Goal: Task Accomplishment & Management: Manage account settings

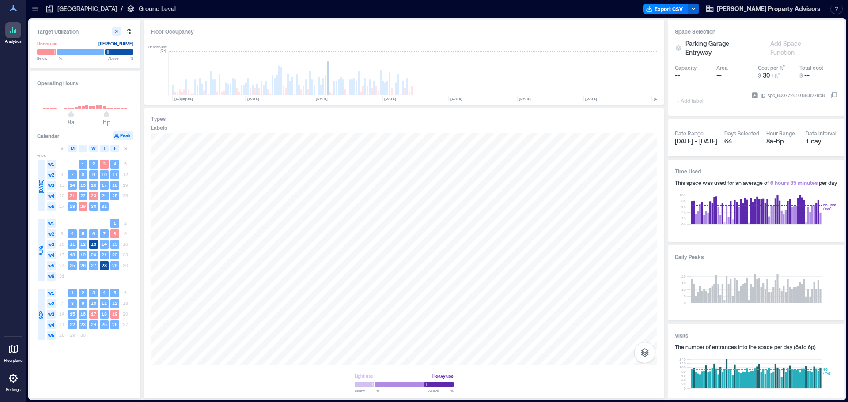
scroll to position [0, 3821]
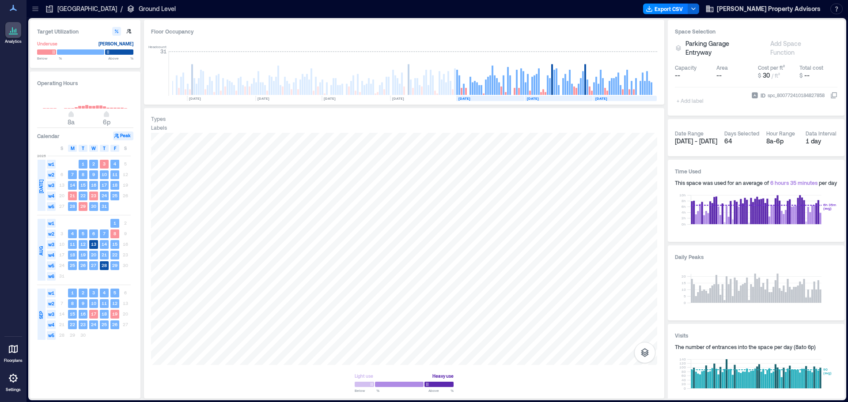
click at [85, 8] on p "[GEOGRAPHIC_DATA]" at bounding box center [87, 8] width 60 height 9
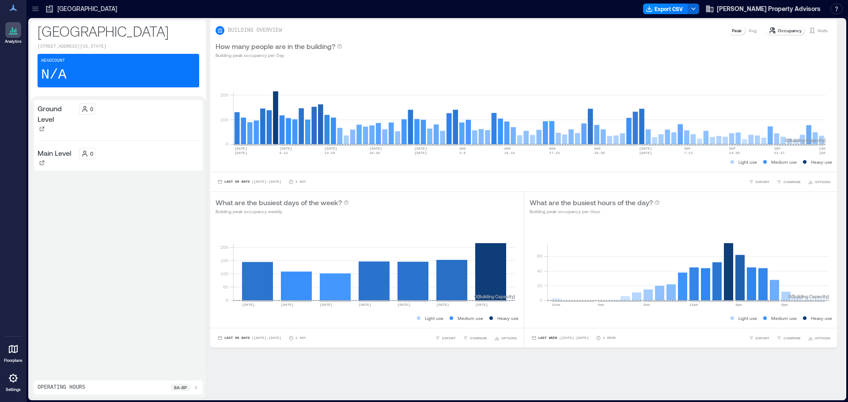
click at [12, 378] on icon at bounding box center [13, 378] width 11 height 11
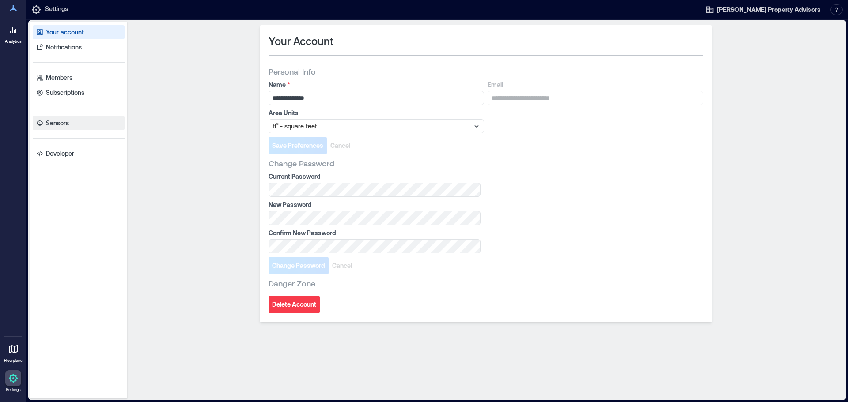
click at [64, 119] on p "Sensors" at bounding box center [57, 123] width 23 height 9
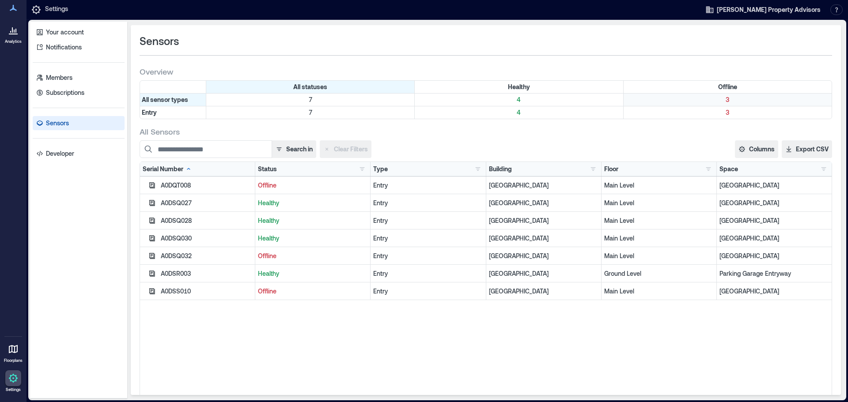
click at [721, 98] on p "3" at bounding box center [727, 99] width 204 height 9
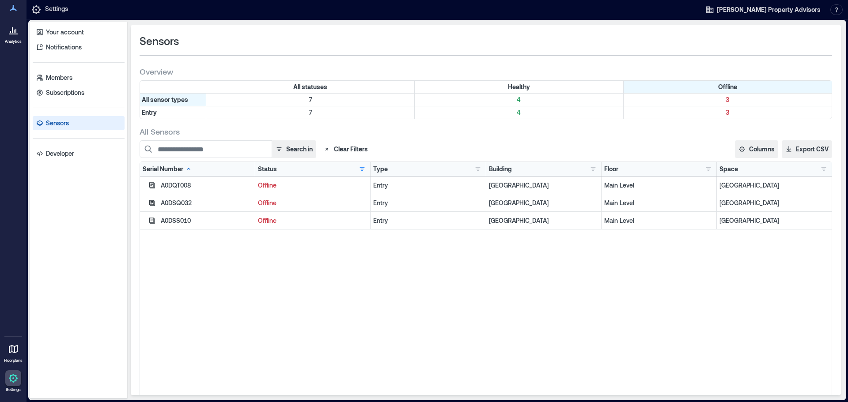
click at [271, 187] on p "Offline" at bounding box center [313, 185] width 110 height 9
click at [570, 100] on p "4" at bounding box center [518, 99] width 204 height 9
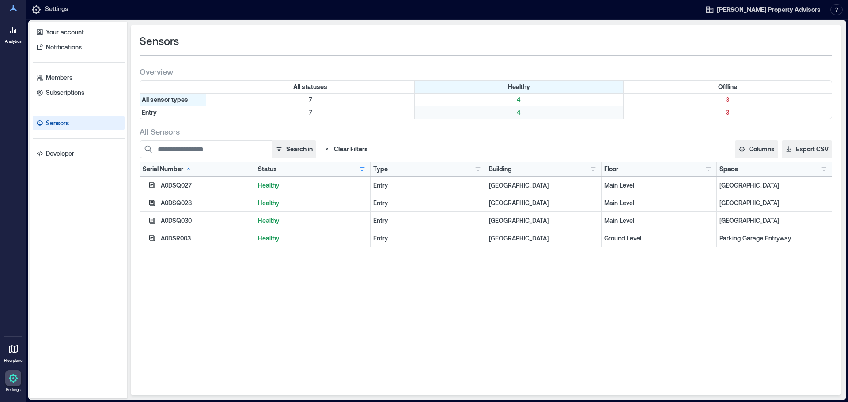
click at [562, 118] on div "4" at bounding box center [519, 112] width 208 height 12
click at [154, 185] on icon "button" at bounding box center [152, 185] width 6 height 6
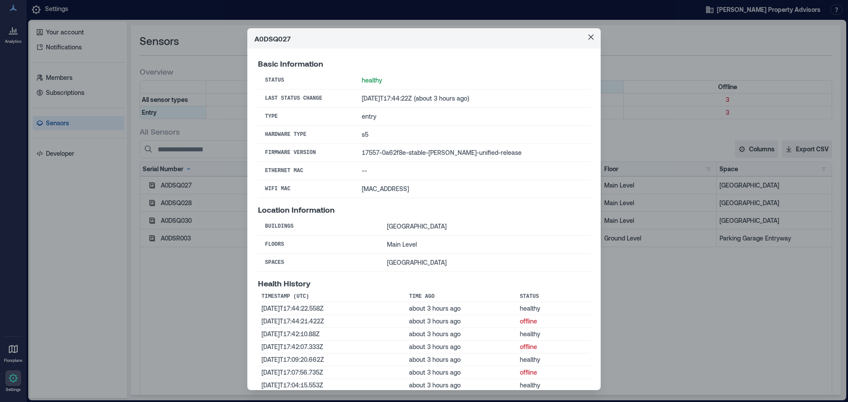
scroll to position [38, 0]
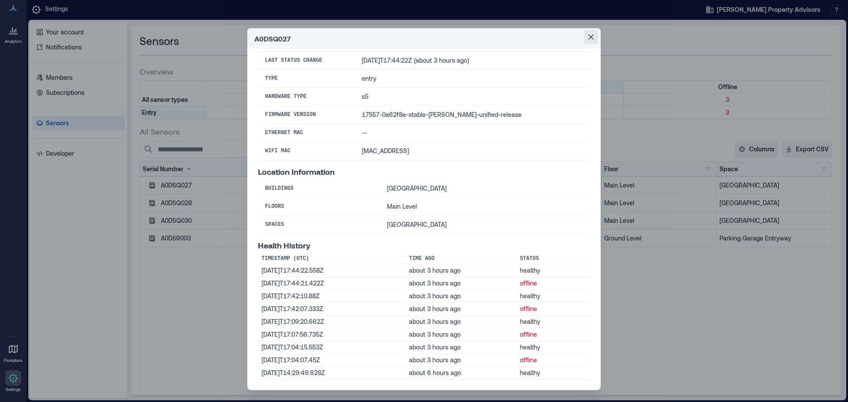
click at [588, 38] on icon "Close" at bounding box center [590, 36] width 5 height 5
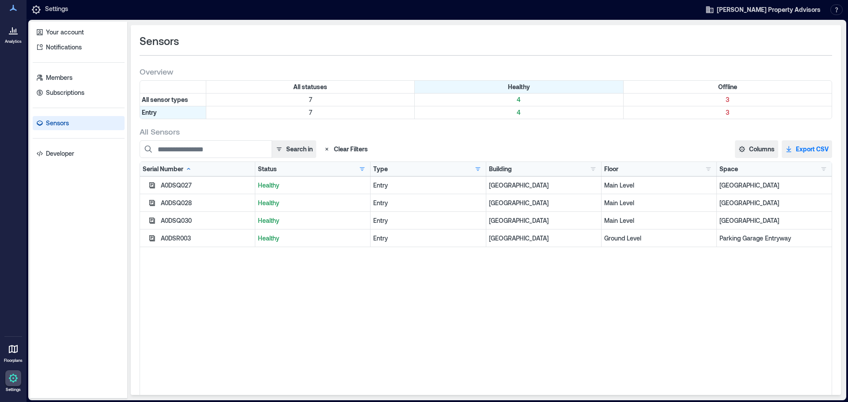
click at [800, 151] on button "Export CSV" at bounding box center [807, 149] width 50 height 18
